Goal: Task Accomplishment & Management: Use online tool/utility

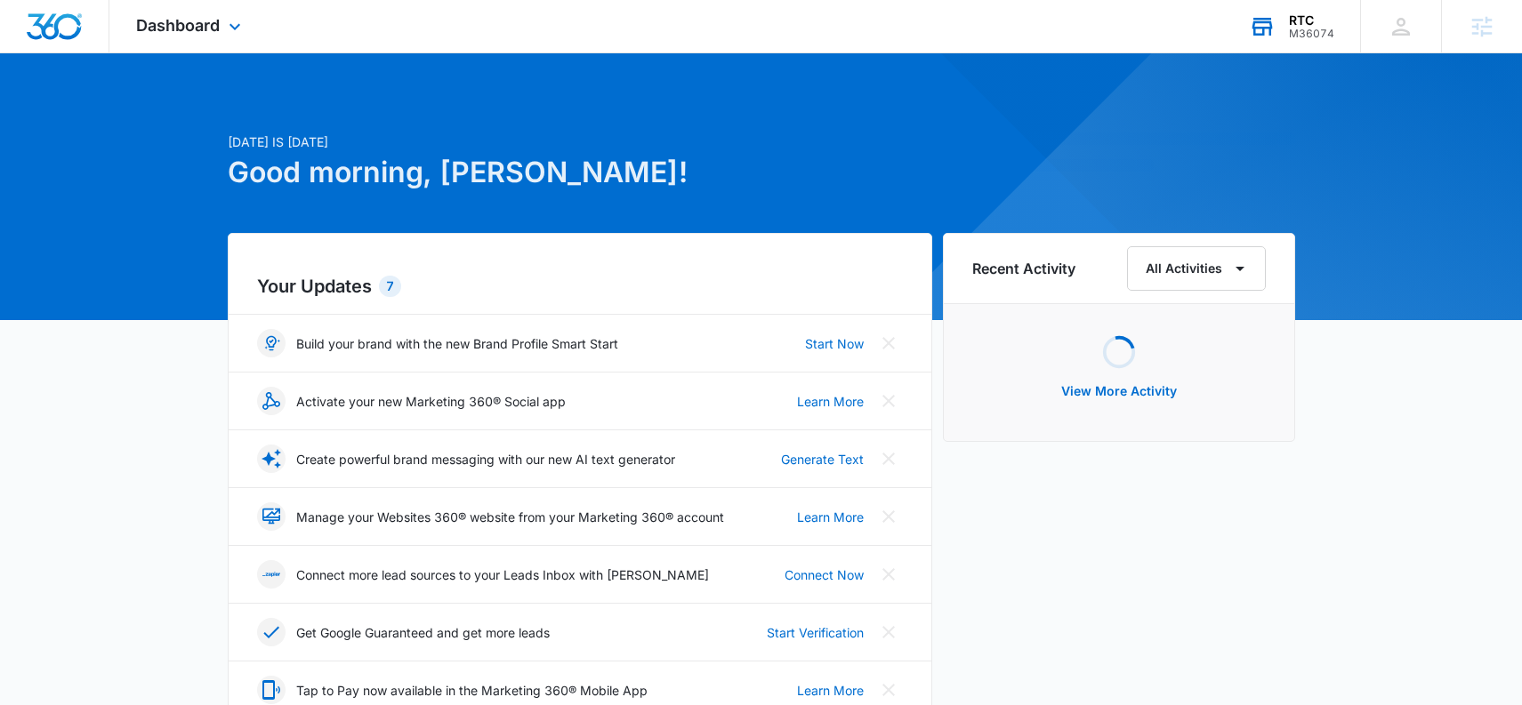
click at [1302, 18] on div "RTC" at bounding box center [1311, 20] width 45 height 14
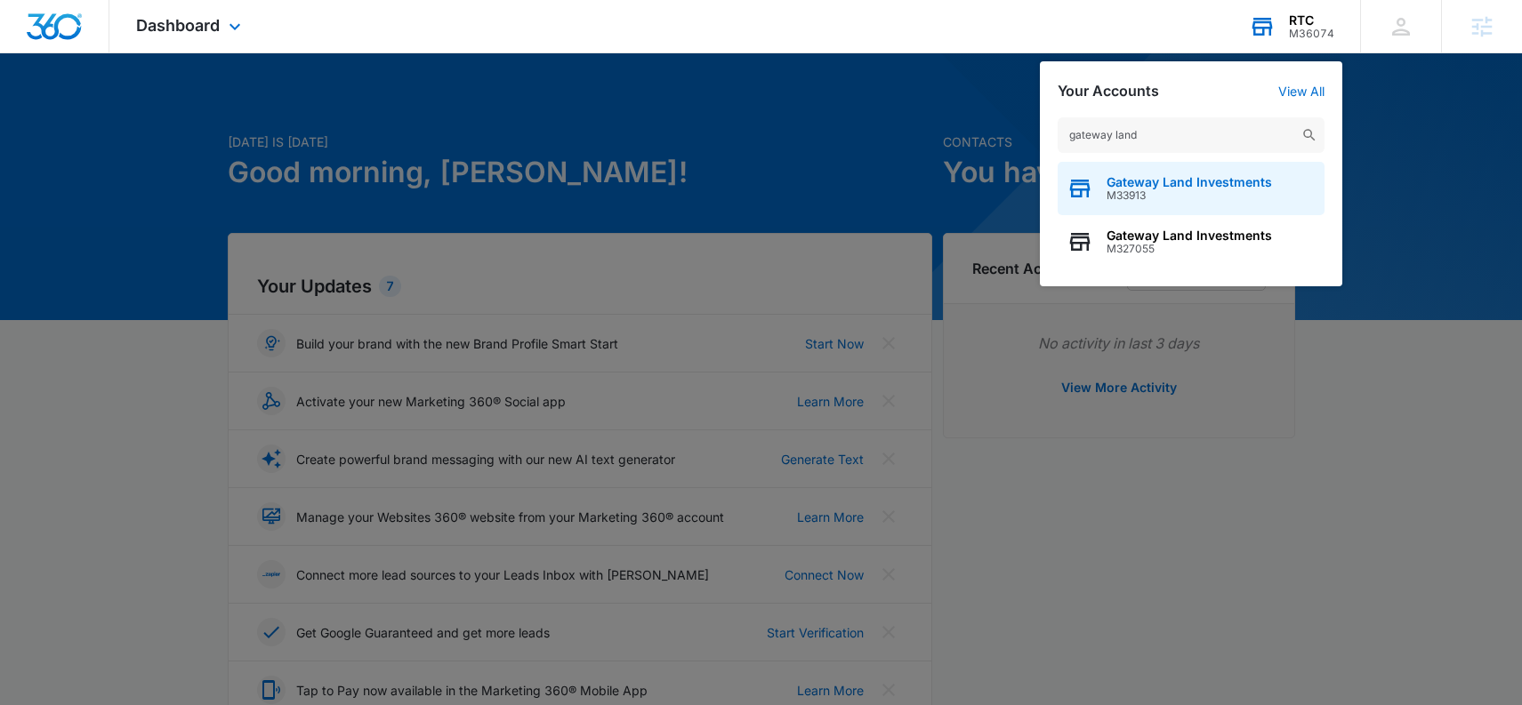
type input "gateway land"
click at [1175, 181] on span "Gateway Land Investments" at bounding box center [1189, 182] width 165 height 14
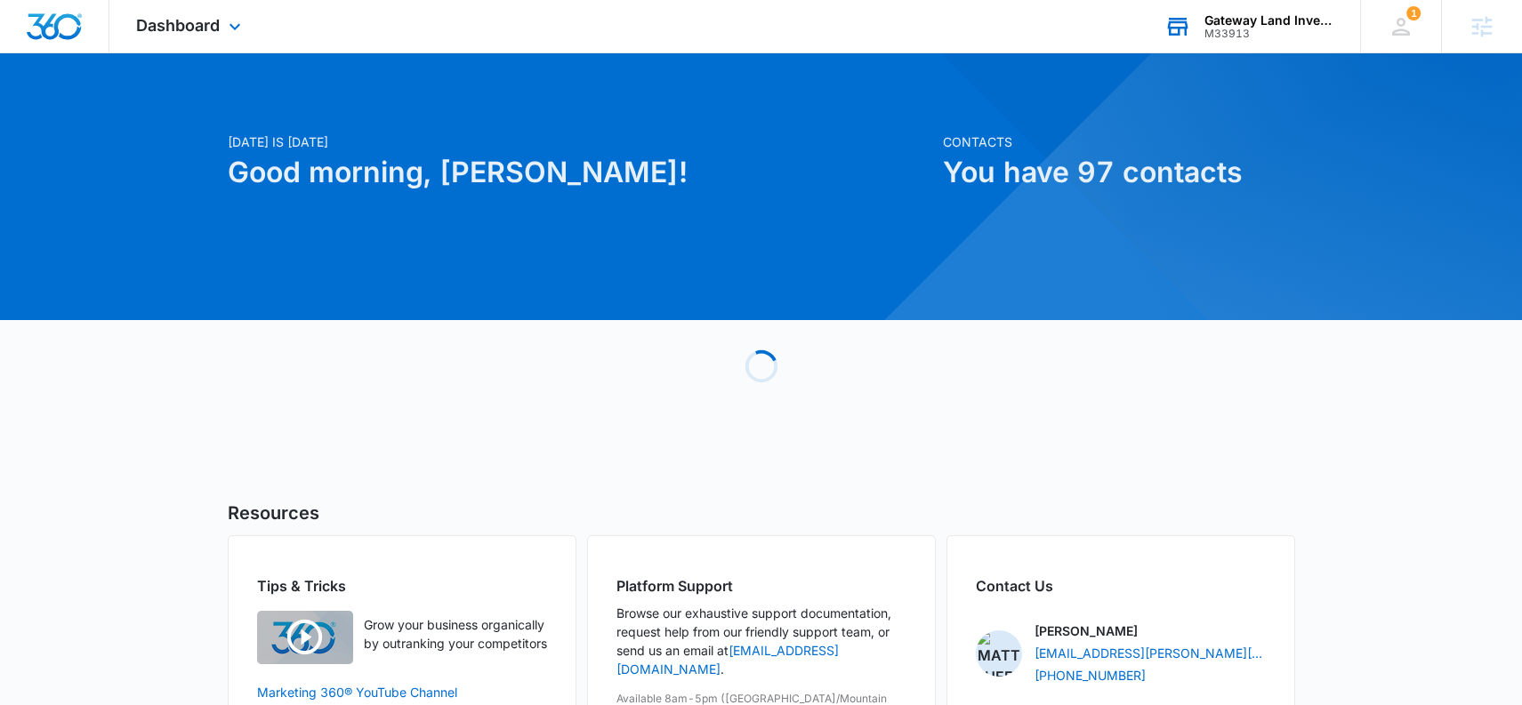
click at [126, 8] on div "Dashboard Apps Reputation Websites Forms CRM Email Social Shop Payments POS Con…" at bounding box center [190, 26] width 163 height 52
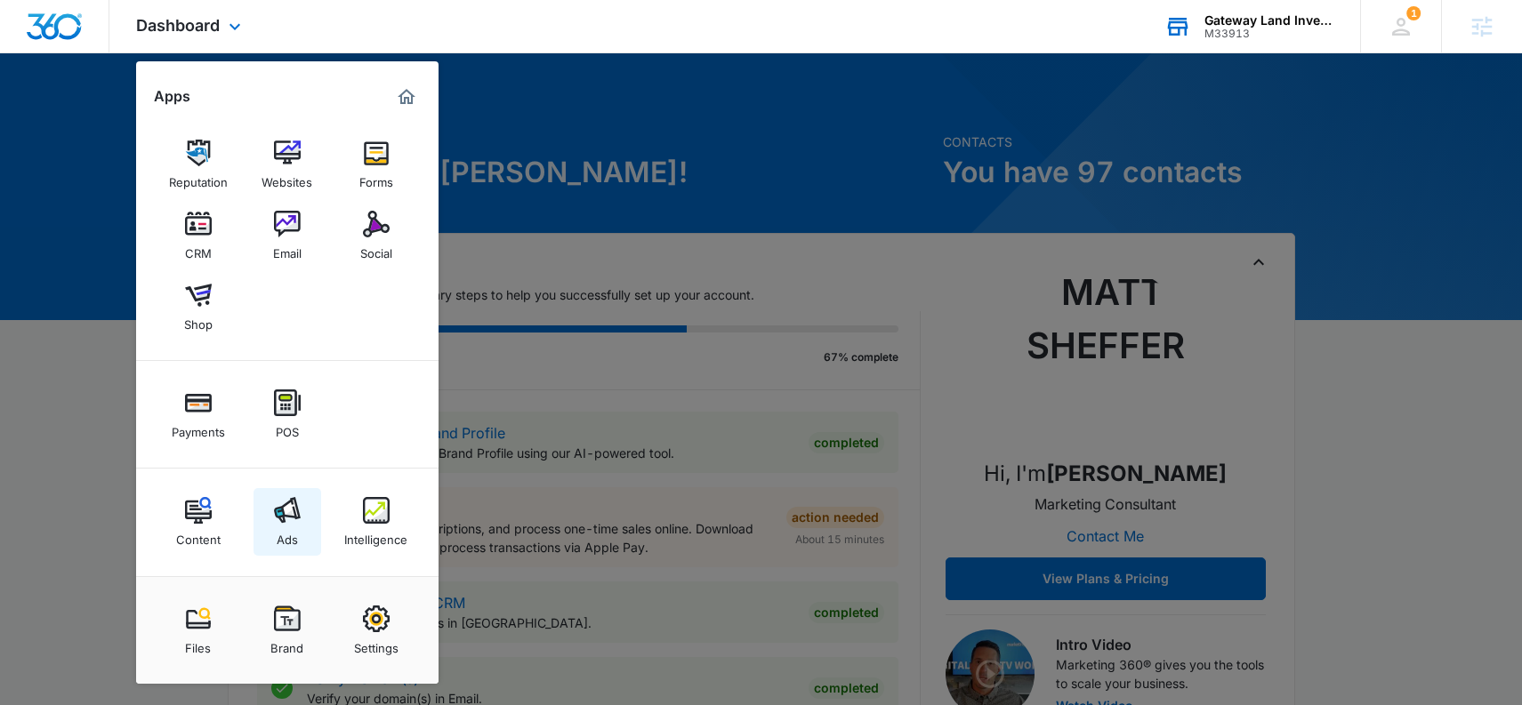
click at [279, 516] on img at bounding box center [287, 510] width 27 height 27
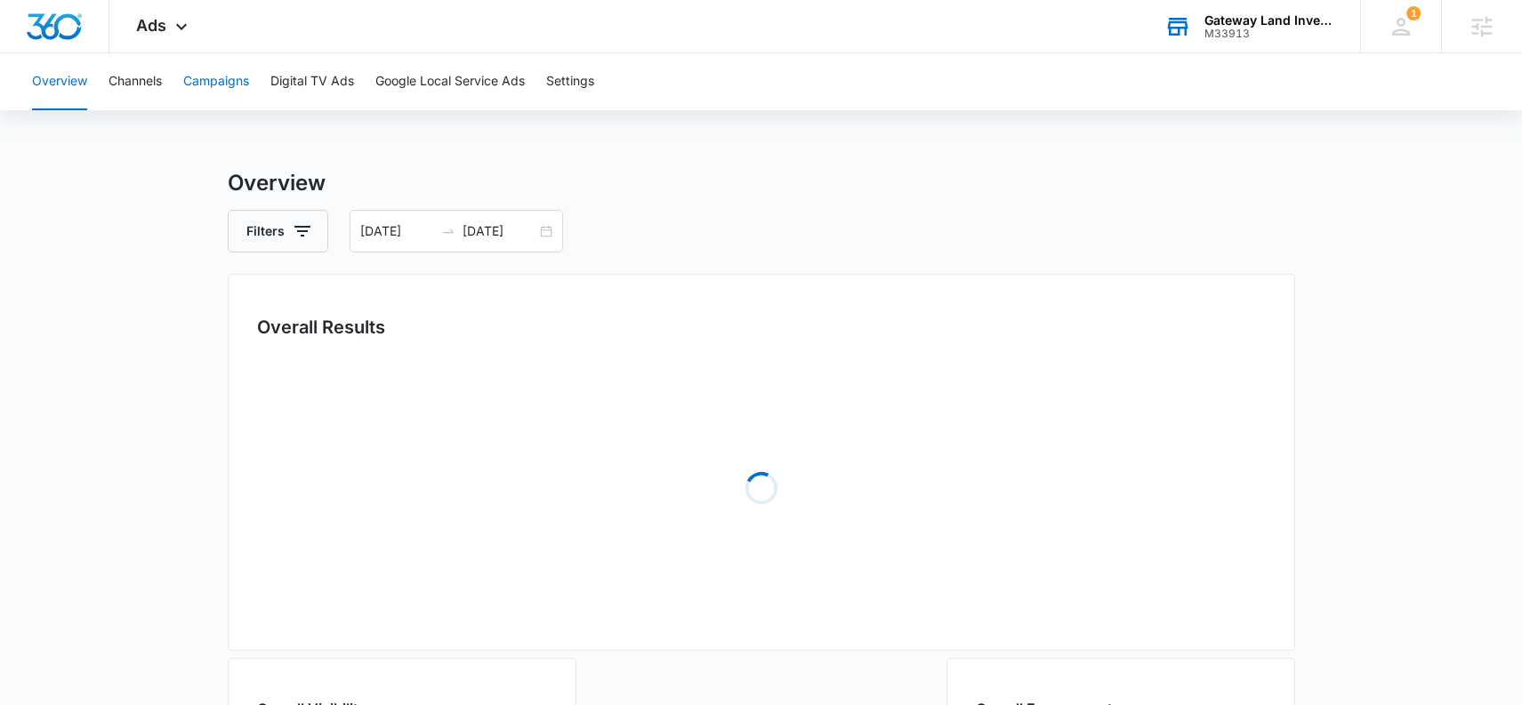
click at [223, 83] on button "Campaigns" at bounding box center [216, 81] width 66 height 57
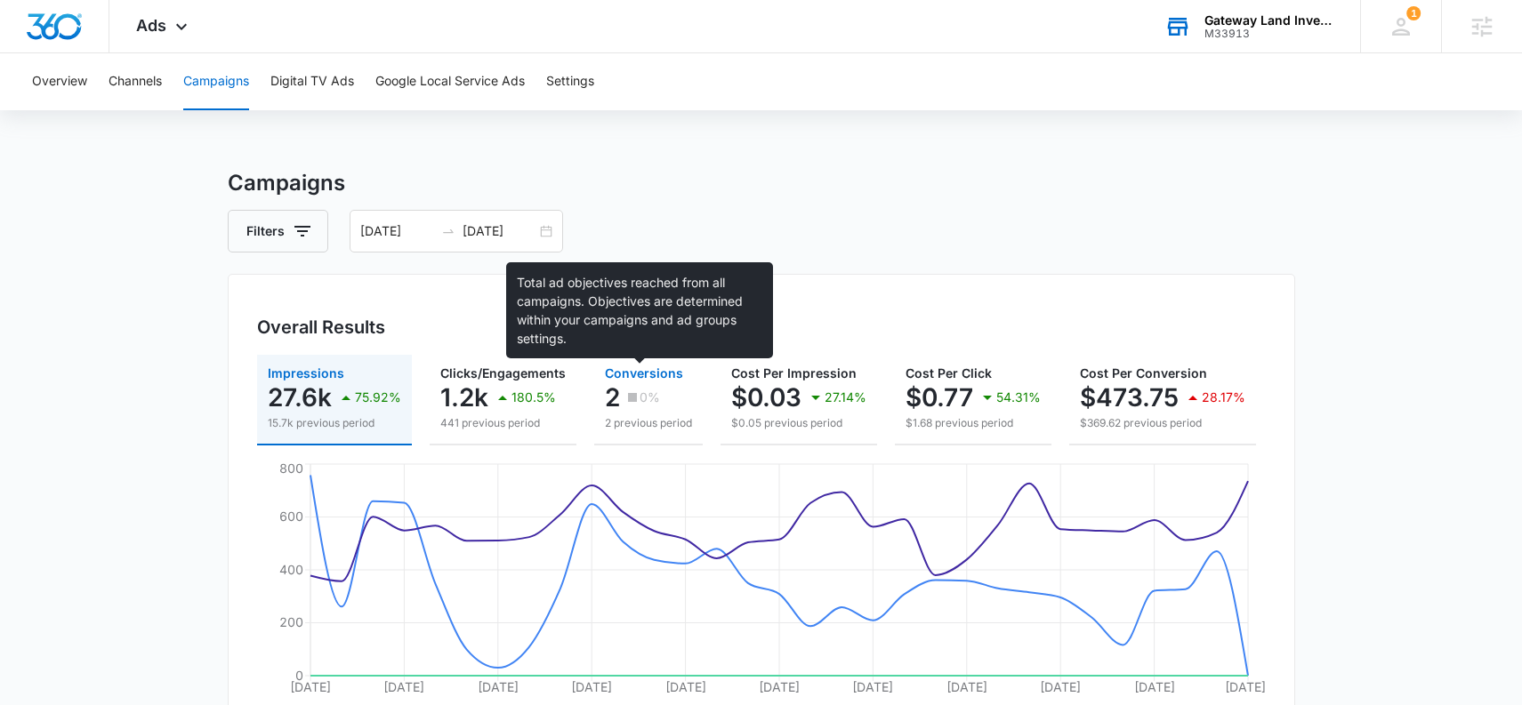
click at [644, 376] on span "Conversions" at bounding box center [644, 373] width 78 height 15
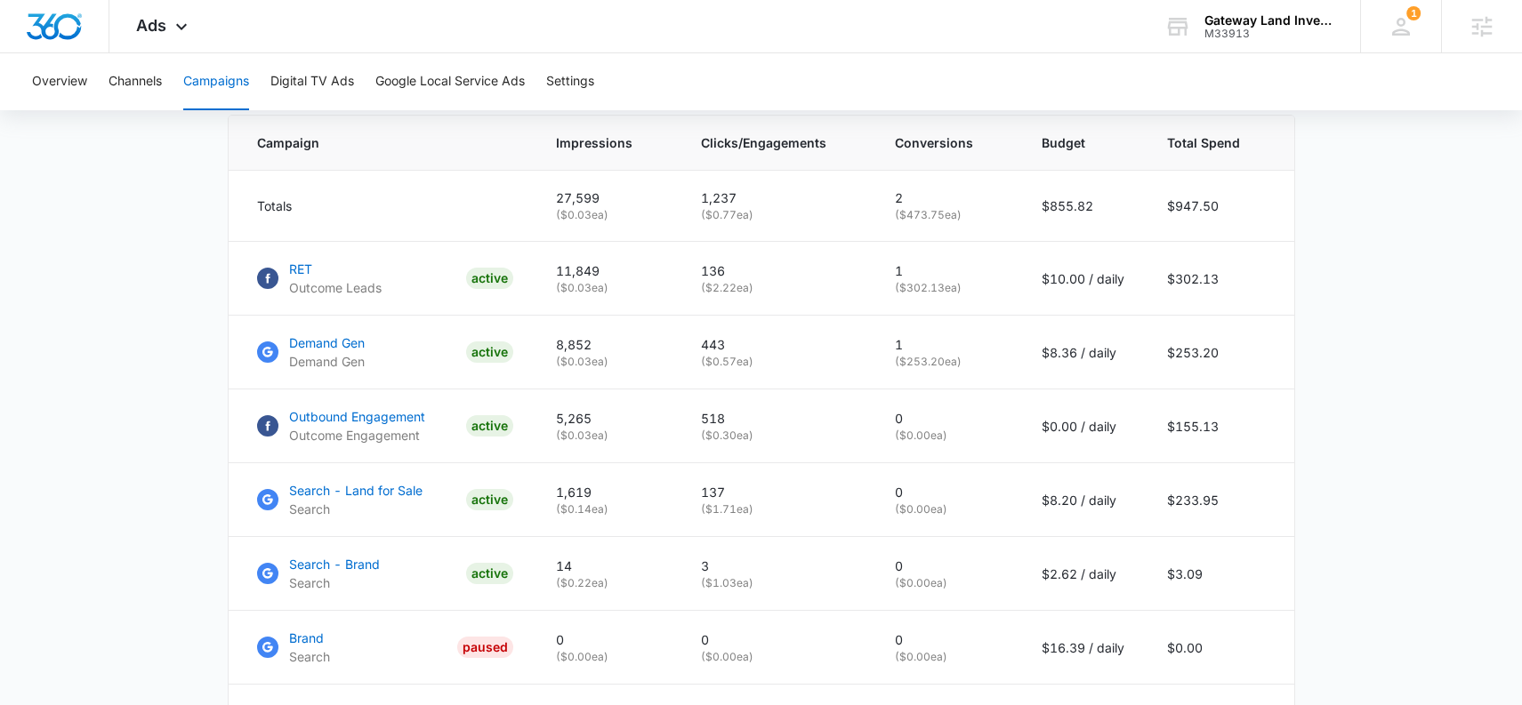
scroll to position [765, 0]
